Goal: Information Seeking & Learning: Learn about a topic

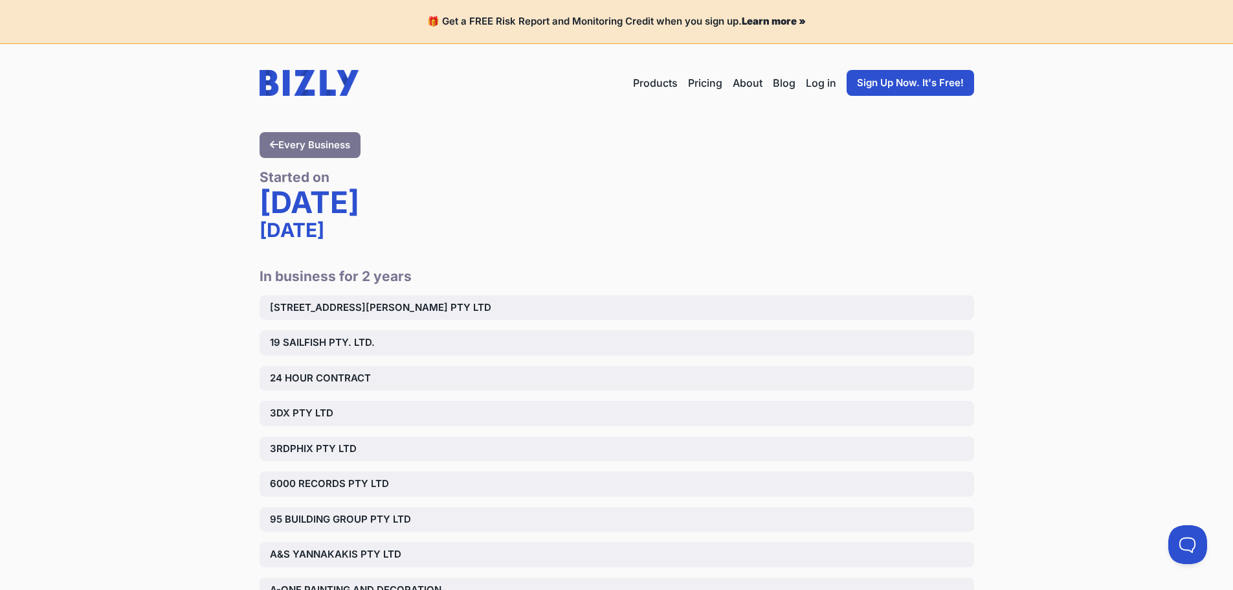
drag, startPoint x: 91, startPoint y: 262, endPoint x: 149, endPoint y: 241, distance: 62.0
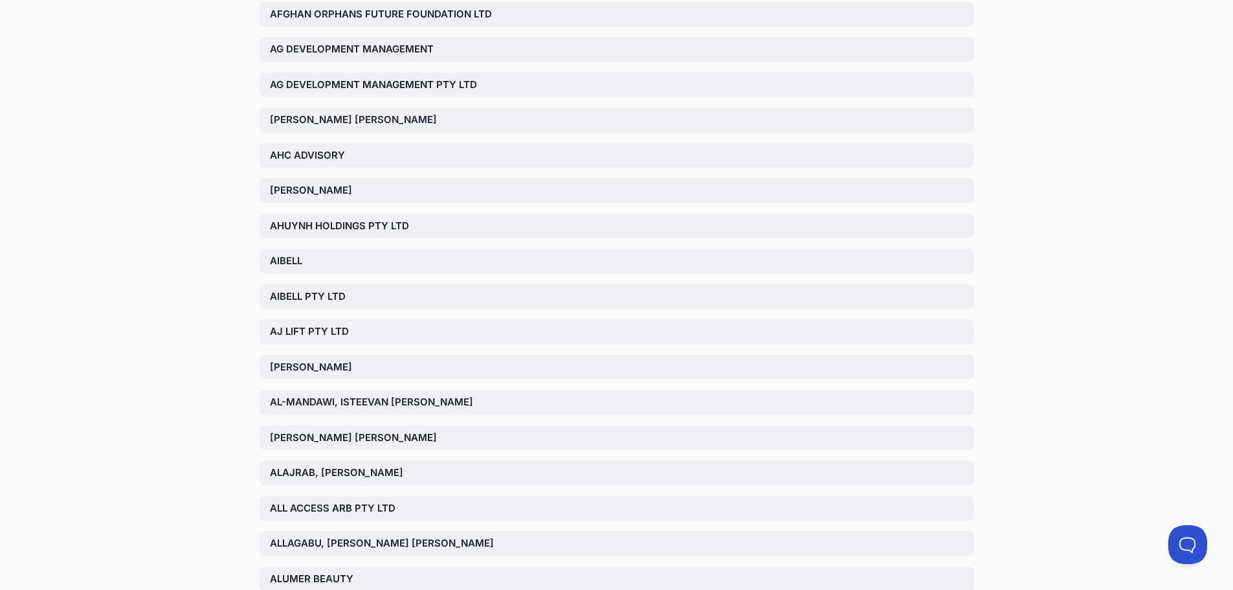
scroll to position [1359, 0]
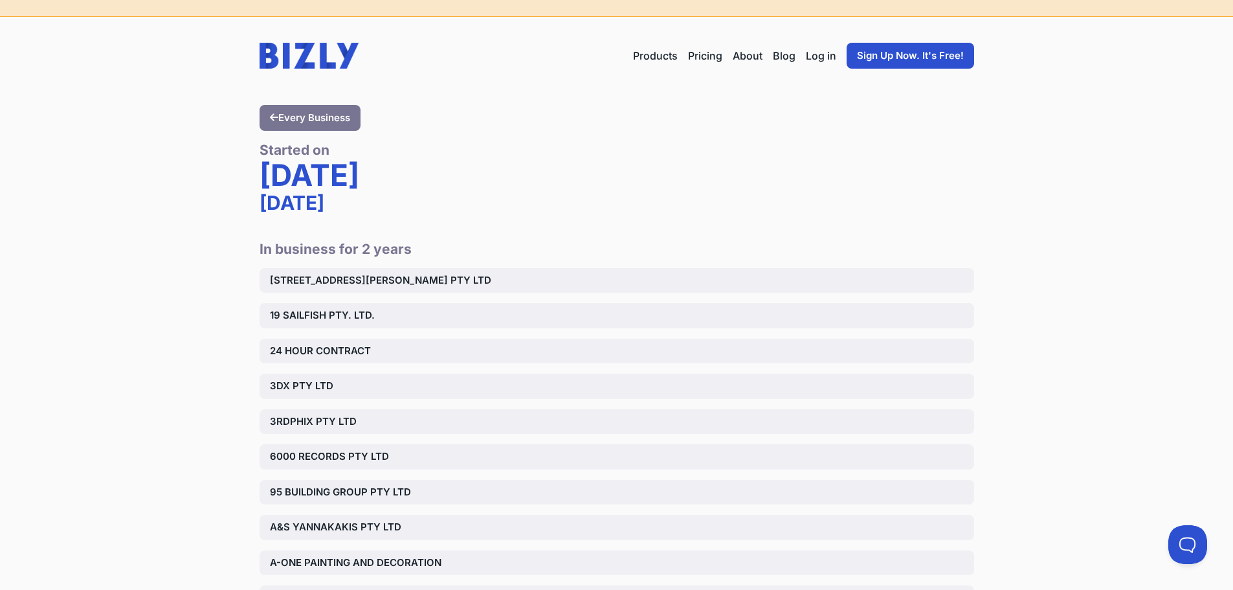
scroll to position [0, 0]
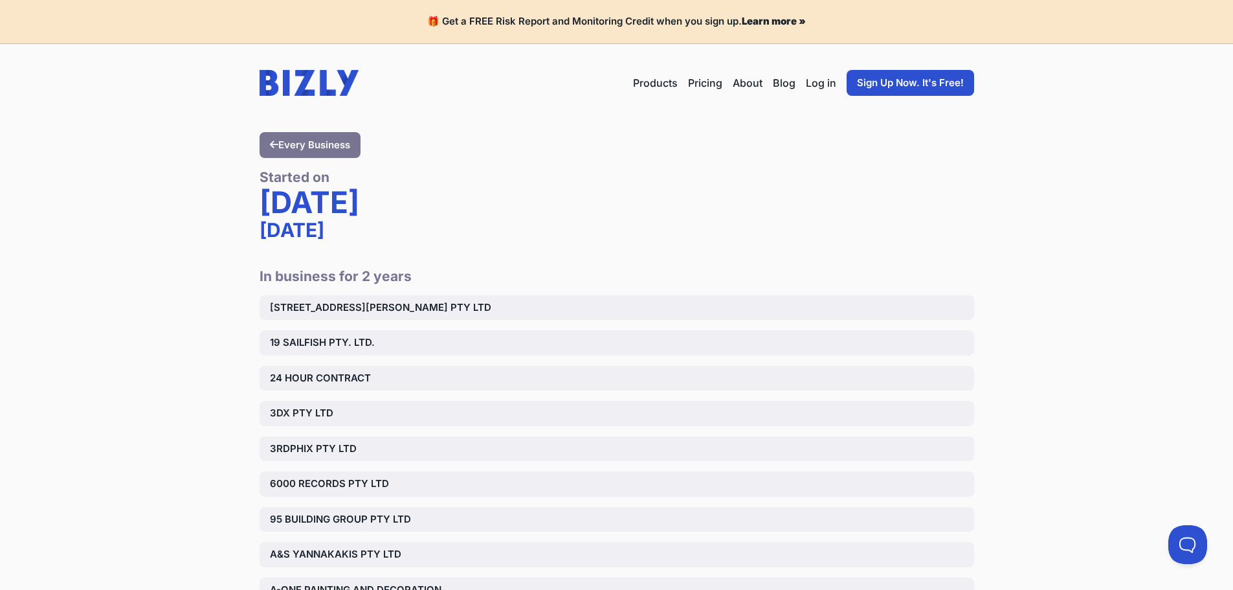
drag, startPoint x: 742, startPoint y: 232, endPoint x: 774, endPoint y: 179, distance: 62.7
click at [766, 191] on h1 "Started on Tuesday 15 November 2022" at bounding box center [617, 205] width 715 height 94
click at [795, 295] on div "[STREET_ADDRESS][PERSON_NAME] PTY LTD" at bounding box center [617, 307] width 715 height 25
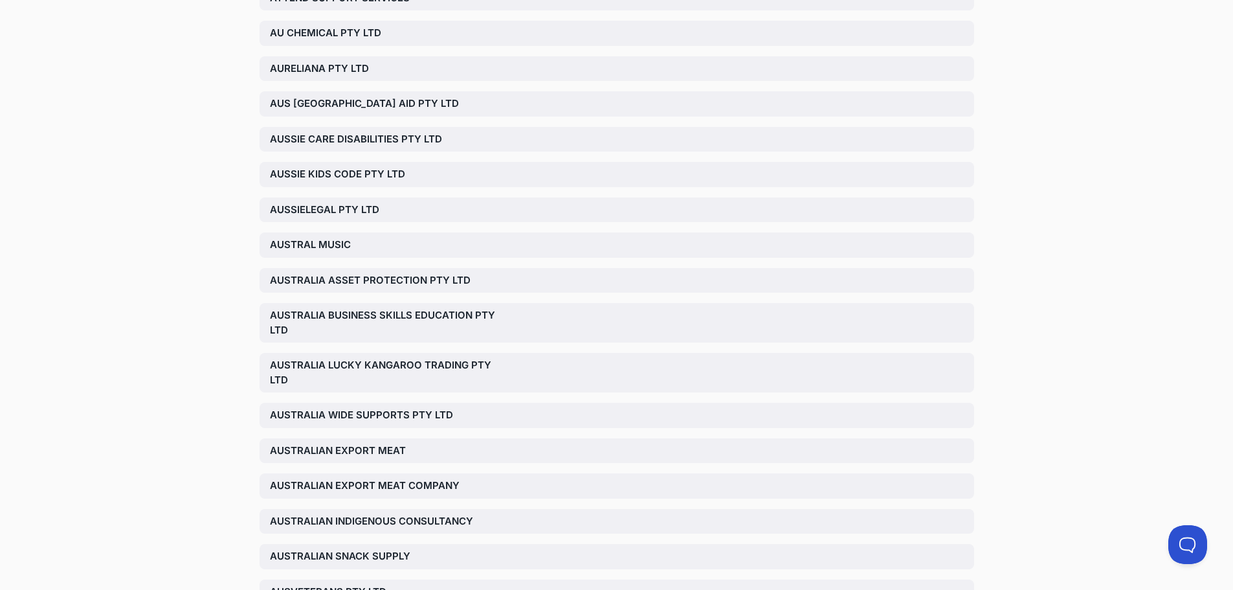
scroll to position [3560, 0]
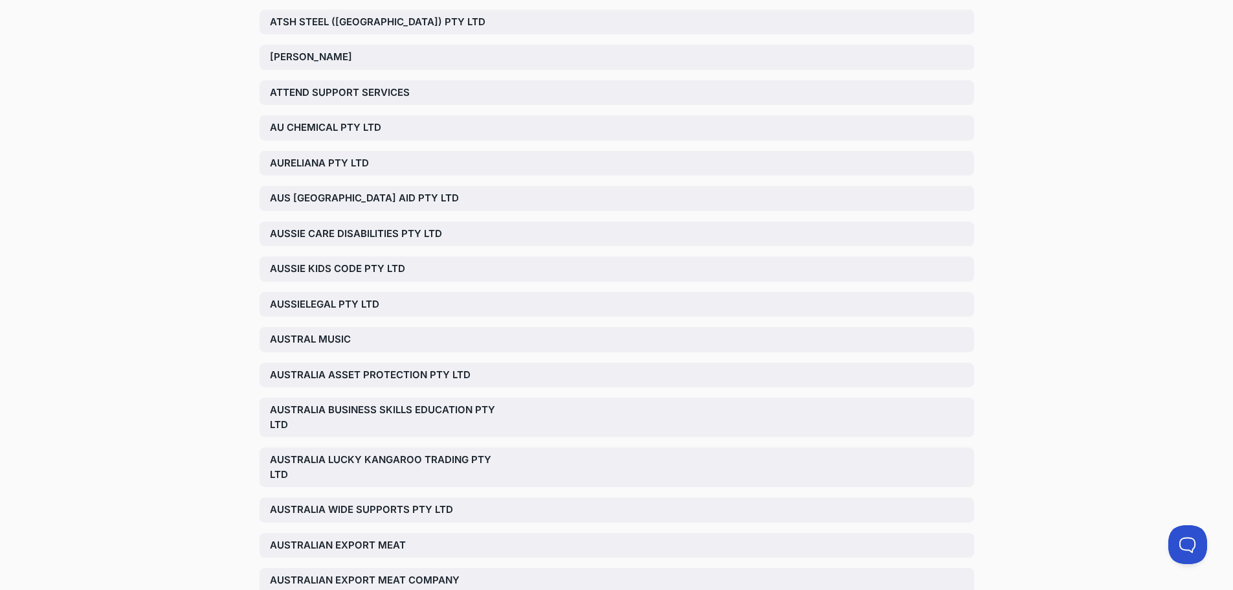
drag, startPoint x: 53, startPoint y: 58, endPoint x: 50, endPoint y: 52, distance: 7.0
